Goal: Task Accomplishment & Management: Manage account settings

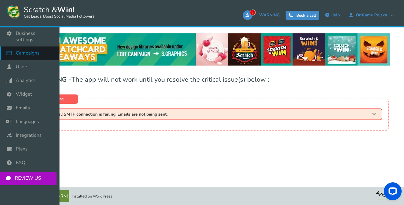
click at [26, 50] on span "Campaigns" at bounding box center [28, 53] width 24 height 6
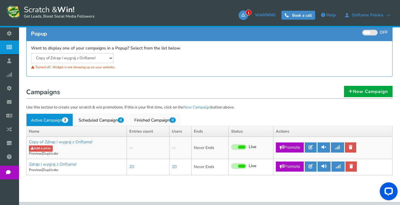
scroll to position [117, 0]
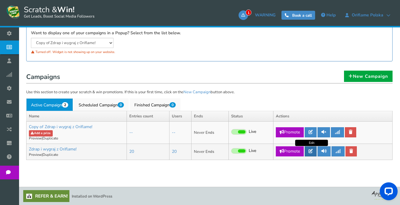
click at [311, 152] on icon at bounding box center [310, 151] width 4 height 4
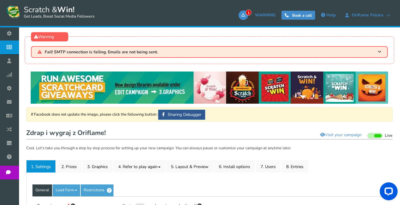
type input "Zdrap i wygraj z Oriflame!"
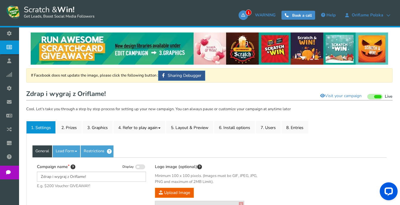
scroll to position [89, 0]
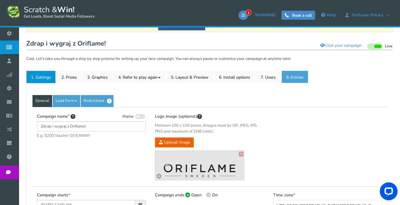
click at [299, 81] on link "8. Entries" at bounding box center [294, 77] width 27 height 12
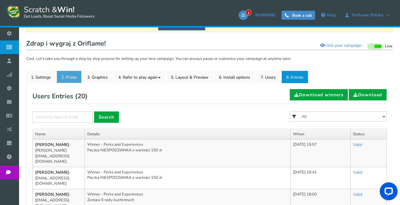
click at [74, 76] on link "2. Prizes" at bounding box center [69, 77] width 25 height 12
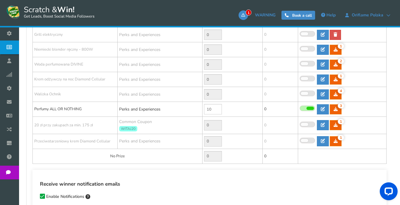
scroll to position [178, 0]
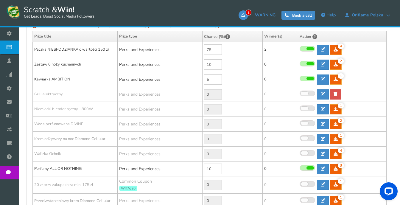
click at [307, 63] on span at bounding box center [309, 63] width 7 height 3
click at [299, 63] on input "checkbox" at bounding box center [299, 64] width 0 height 4
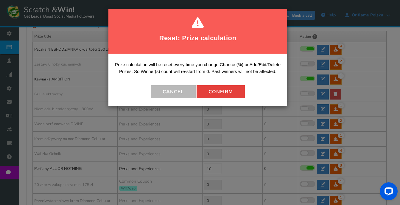
click at [221, 92] on button "Confirm" at bounding box center [220, 91] width 48 height 13
type input "0"
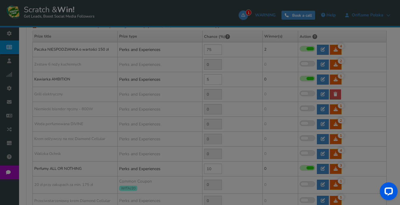
type input "10"
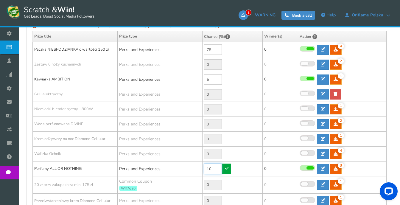
drag, startPoint x: 218, startPoint y: 167, endPoint x: 198, endPoint y: 167, distance: 19.6
click at [198, 167] on tr "Perfumy ALL OR NOTHING Perks and Experiences 10 3 3 0 Reward Time 3" at bounding box center [209, 168] width 353 height 15
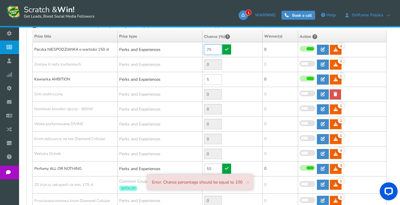
type input "10"
drag, startPoint x: 214, startPoint y: 48, endPoint x: 206, endPoint y: 48, distance: 7.7
click at [206, 48] on input "75" at bounding box center [213, 49] width 18 height 10
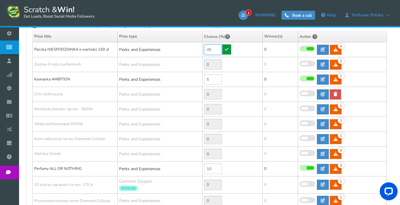
type input "45"
click at [224, 49] on link at bounding box center [226, 49] width 9 height 10
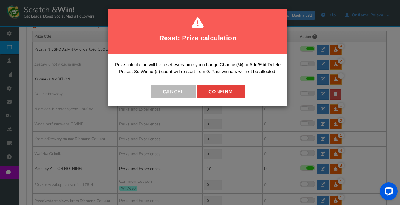
click at [214, 95] on button "Confirm" at bounding box center [220, 91] width 48 height 13
type input "40"
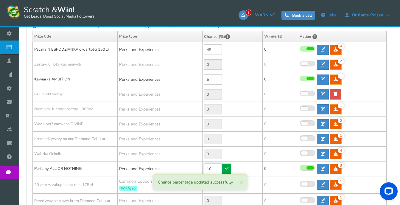
drag, startPoint x: 216, startPoint y: 169, endPoint x: 201, endPoint y: 166, distance: 16.0
click at [201, 166] on tr "Perfumy ALL OR NOTHING Perks and Experiences 10 3 3 0 Reward Time 3" at bounding box center [209, 168] width 353 height 15
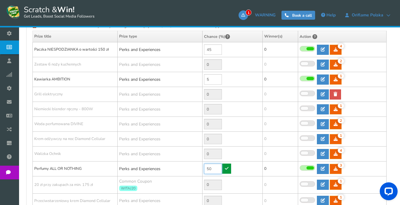
type input "50"
click at [228, 165] on link at bounding box center [226, 168] width 9 height 10
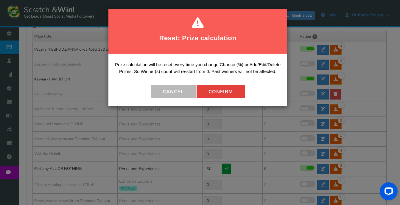
click at [221, 91] on button "Confirm" at bounding box center [220, 91] width 48 height 13
type input "0"
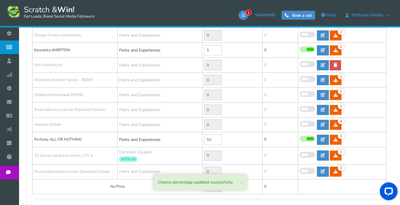
scroll to position [208, 0]
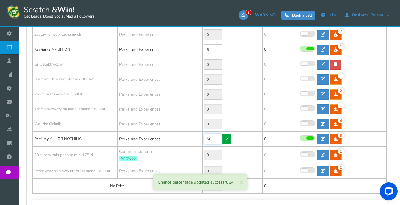
drag, startPoint x: 212, startPoint y: 139, endPoint x: 202, endPoint y: 140, distance: 10.2
click at [202, 140] on td "50" at bounding box center [232, 138] width 60 height 15
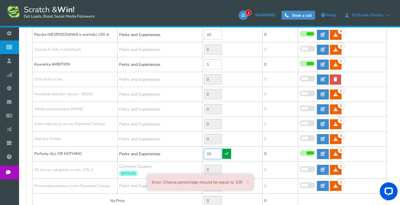
scroll to position [178, 0]
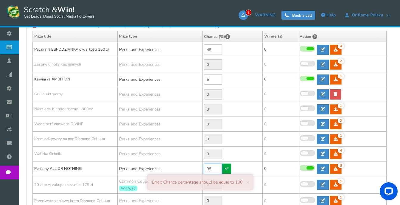
type input "95"
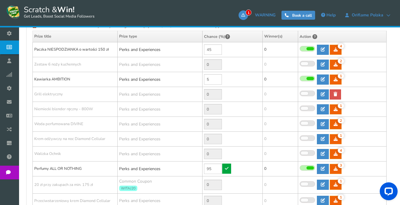
click at [306, 48] on span at bounding box center [309, 48] width 7 height 3
click at [299, 48] on input "checkbox" at bounding box center [299, 49] width 0 height 4
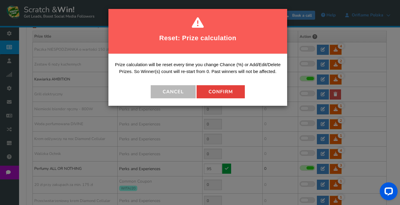
click at [228, 91] on button "Confirm" at bounding box center [220, 91] width 48 height 13
type input "0"
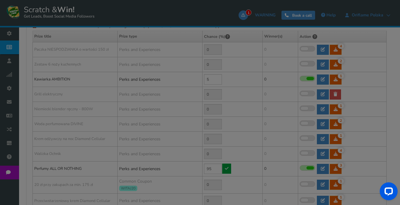
type input "45"
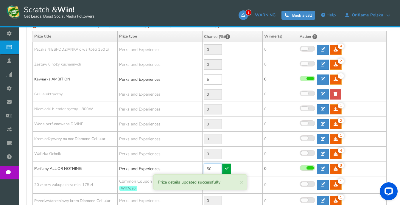
drag, startPoint x: 214, startPoint y: 169, endPoint x: 199, endPoint y: 169, distance: 14.6
click at [199, 169] on tr "Perfumy ALL OR NOTHING Perks and Experiences 50 3 3 0 Reward Time 3" at bounding box center [209, 168] width 353 height 15
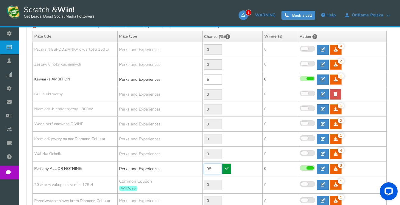
type input "95"
click at [228, 168] on icon at bounding box center [227, 168] width 4 height 4
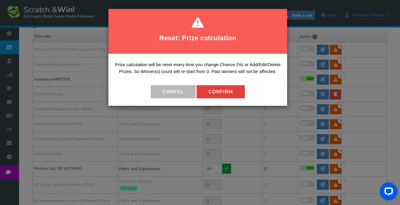
click at [222, 94] on button "Confirm" at bounding box center [220, 91] width 48 height 13
type input "0"
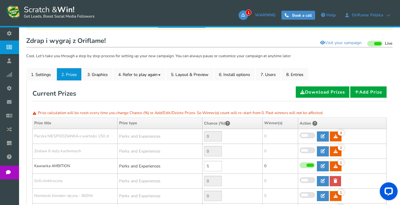
scroll to position [89, 0]
